Goal: Information Seeking & Learning: Learn about a topic

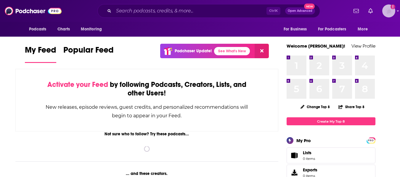
click at [394, 11] on img "Logged in as alisoncerri" at bounding box center [388, 10] width 13 height 13
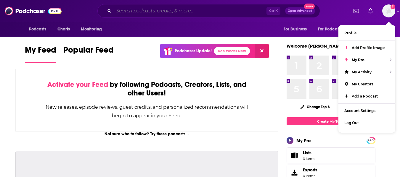
click at [238, 6] on input "Search podcasts, credits, & more..." at bounding box center [190, 10] width 153 height 9
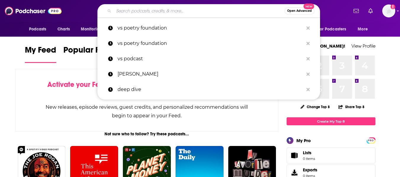
paste input "Bad at Keeping Secrets"
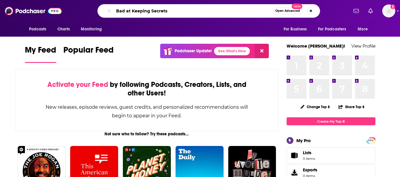
type input "Bad at Keeping Secrets"
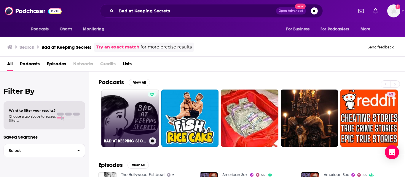
click at [132, 110] on link "BAD AT KEEPING SECRETS" at bounding box center [129, 118] width 57 height 57
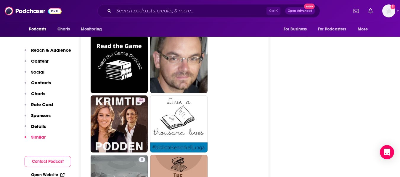
scroll to position [1101, 0]
